Goal: Find specific page/section: Find specific page/section

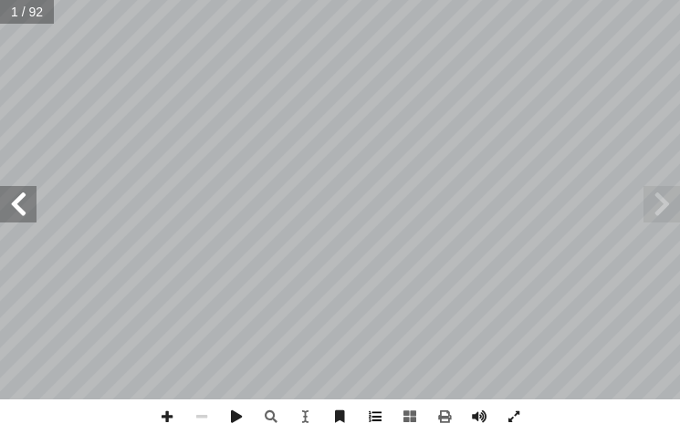
click at [380, 420] on span at bounding box center [375, 417] width 35 height 35
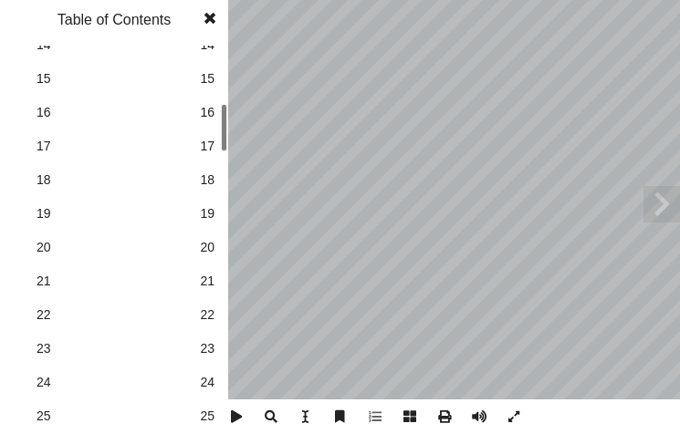
click at [212, 279] on span "21" at bounding box center [207, 281] width 15 height 19
click at [208, 21] on span at bounding box center [209, 18] width 33 height 37
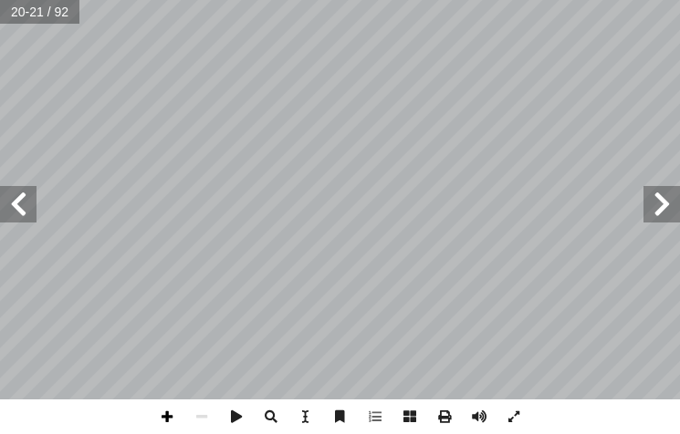
click at [171, 417] on span at bounding box center [167, 417] width 35 height 35
click at [264, 123] on html "الصفحة الرئيسية الصف الأول الصف الثاني الصف الثالث الصف الرابع الصف الخامس الصف…" at bounding box center [340, 61] width 680 height 123
